Goal: Check status: Check status

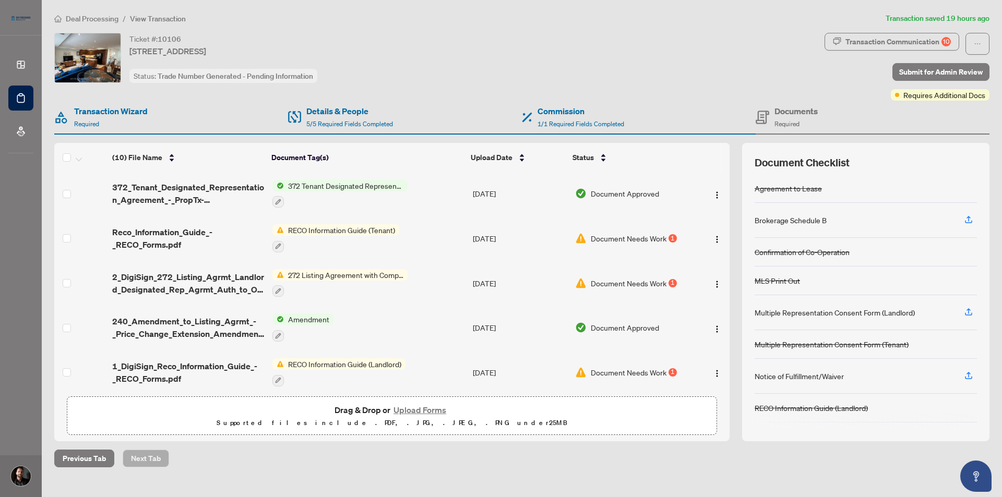
click at [473, 57] on div "Ticket #: 10106 [STREET_ADDRESS] Status: Trade Number Generated - Pending Infor…" at bounding box center [437, 58] width 766 height 50
click at [422, 469] on main "Deal Processing / View Transaction Transaction saved 19 hours ago Ticket #: 101…" at bounding box center [522, 248] width 960 height 497
click at [471, 43] on div "Ticket #: 10106 [STREET_ADDRESS] Status: Trade Number Generated - Pending Infor…" at bounding box center [437, 58] width 766 height 50
click at [465, 41] on div "Ticket #: 10106 [STREET_ADDRESS] Status: Trade Number Generated - Pending Infor…" at bounding box center [437, 58] width 766 height 50
click at [473, 44] on div "Ticket #: 10106 [STREET_ADDRESS] Status: Trade Number Generated - Pending Infor…" at bounding box center [437, 58] width 766 height 50
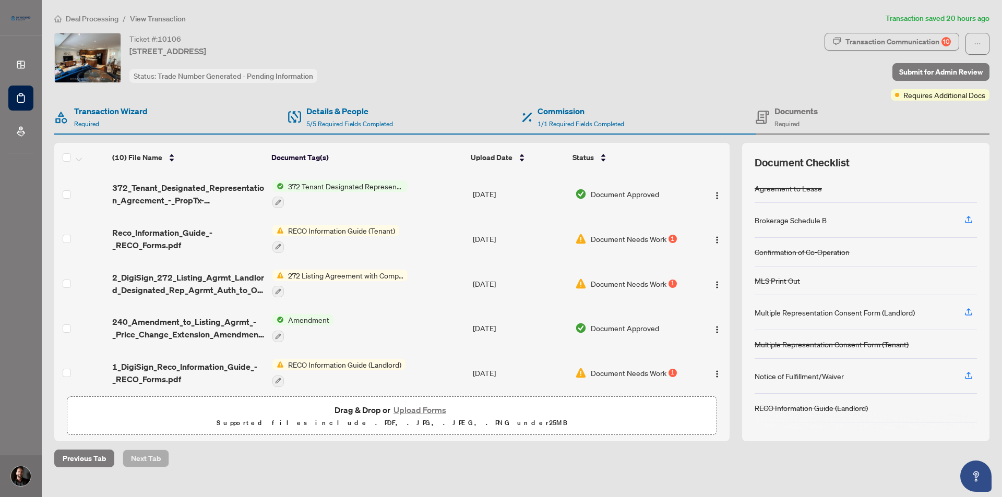
scroll to position [224, 0]
click at [485, 51] on div "Ticket #: 10106 [STREET_ADDRESS] Status: Trade Number Generated - Pending Infor…" at bounding box center [437, 58] width 766 height 50
click at [521, 454] on div "Previous Tab Next Tab" at bounding box center [521, 459] width 935 height 18
click at [522, 455] on div "Previous Tab Next Tab" at bounding box center [521, 459] width 935 height 18
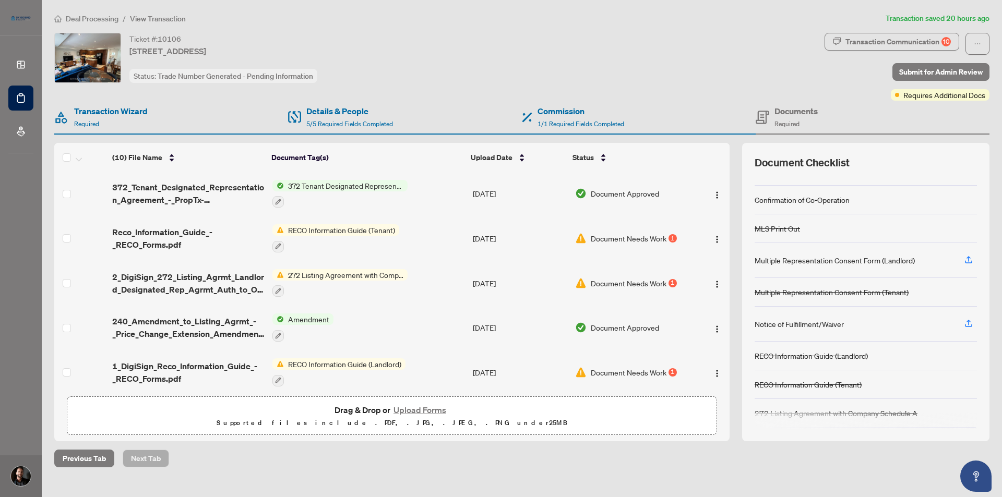
click at [499, 73] on div "Ticket #: 10106 [STREET_ADDRESS] Status: Trade Number Generated - Pending Infor…" at bounding box center [437, 58] width 766 height 50
click at [351, 467] on main "Deal Processing / View Transaction Transaction saved 20 hours ago Ticket #: 101…" at bounding box center [522, 248] width 960 height 497
click at [378, 479] on main "Deal Processing / View Transaction Transaction saved 20 hours ago Ticket #: 101…" at bounding box center [522, 248] width 960 height 497
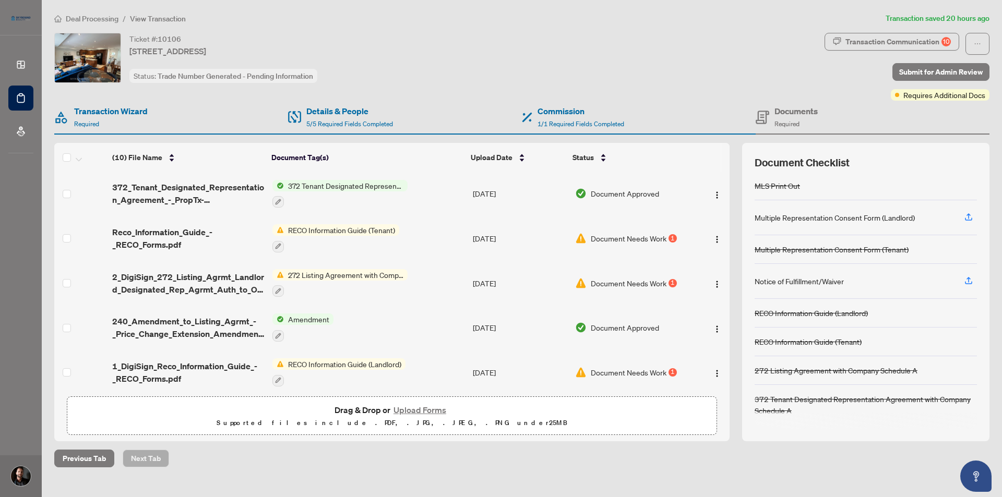
scroll to position [0, 0]
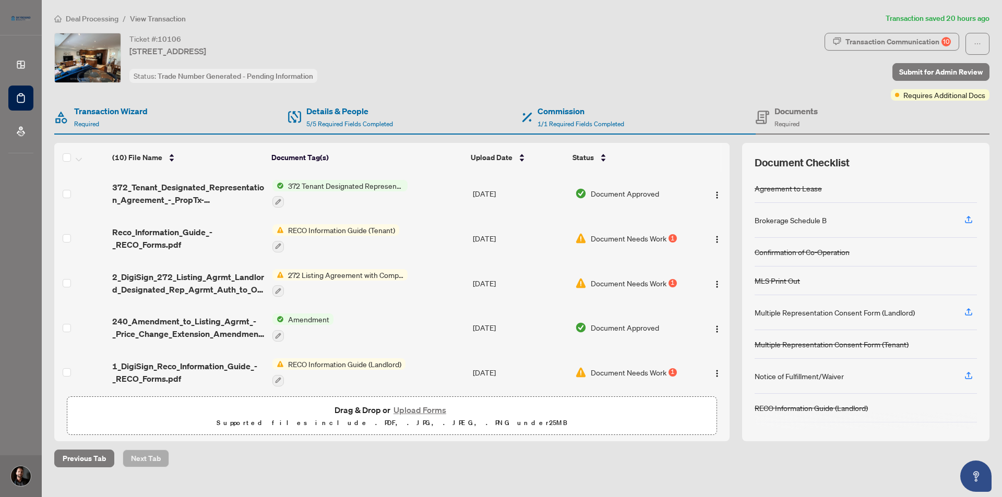
click at [279, 470] on main "Deal Processing / View Transaction Transaction saved 20 hours ago Ticket #: 101…" at bounding box center [522, 248] width 960 height 497
click at [357, 463] on div "Previous Tab Next Tab" at bounding box center [521, 459] width 935 height 18
click at [669, 456] on div "Previous Tab Next Tab" at bounding box center [521, 459] width 935 height 18
click at [493, 70] on div "Ticket #: 10106 [STREET_ADDRESS] Status: Trade Number Generated - Pending Infor…" at bounding box center [437, 58] width 766 height 50
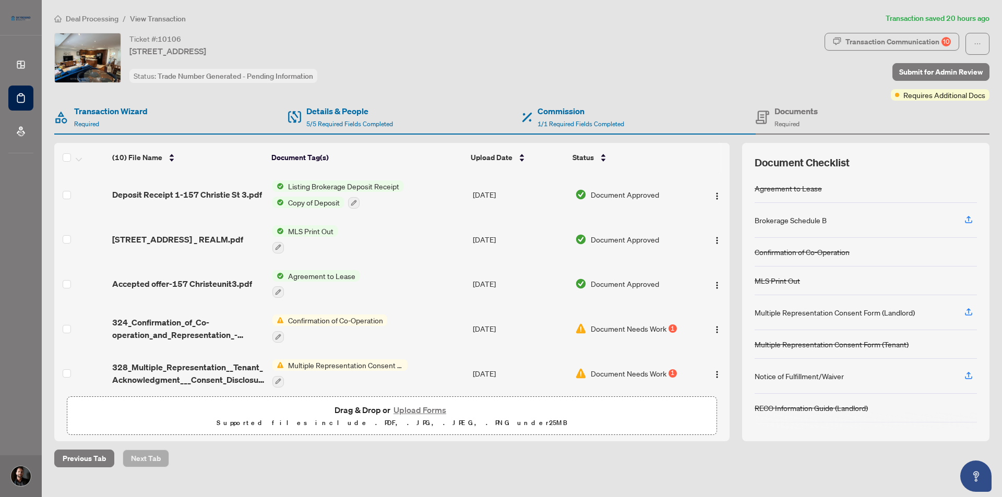
drag, startPoint x: 581, startPoint y: 74, endPoint x: 583, endPoint y: 67, distance: 6.5
click at [582, 73] on div "Ticket #: 10106 [STREET_ADDRESS] Status: Trade Number Generated - Pending Infor…" at bounding box center [437, 58] width 766 height 50
click at [548, 21] on ol "Deal Processing / View Transaction" at bounding box center [467, 19] width 827 height 12
